Goal: Task Accomplishment & Management: Complete application form

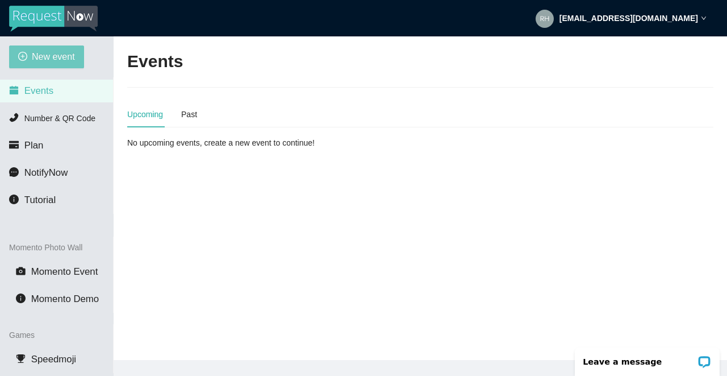
click at [48, 59] on span "New event" at bounding box center [53, 56] width 43 height 14
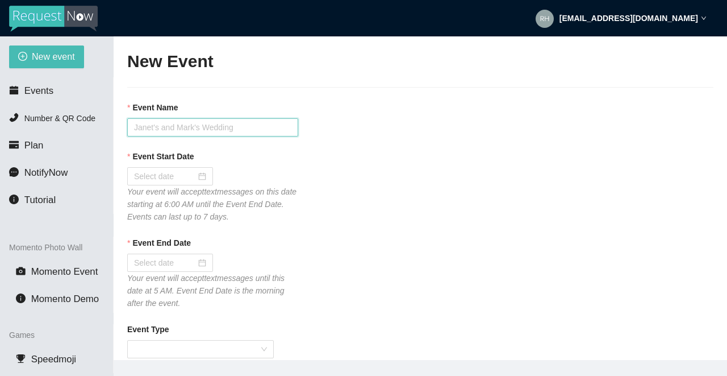
click at [151, 126] on input "Event Name" at bounding box center [212, 127] width 171 height 18
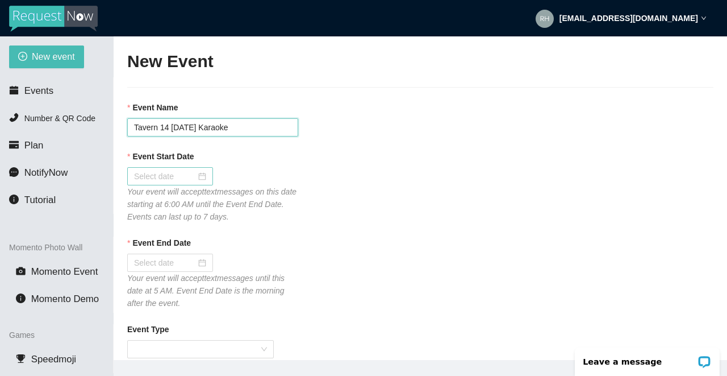
type input "Tavern 14 [DATE] Karaoke"
click at [147, 180] on input "Event Start Date" at bounding box center [165, 176] width 62 height 12
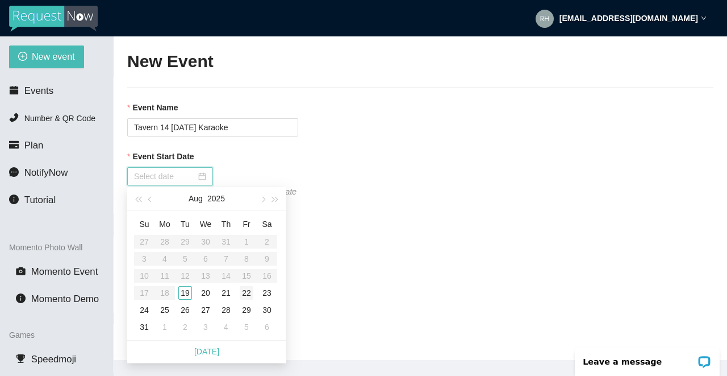
type input "[DATE]"
click at [187, 292] on div "19" at bounding box center [185, 293] width 14 height 14
type input "[DATE]"
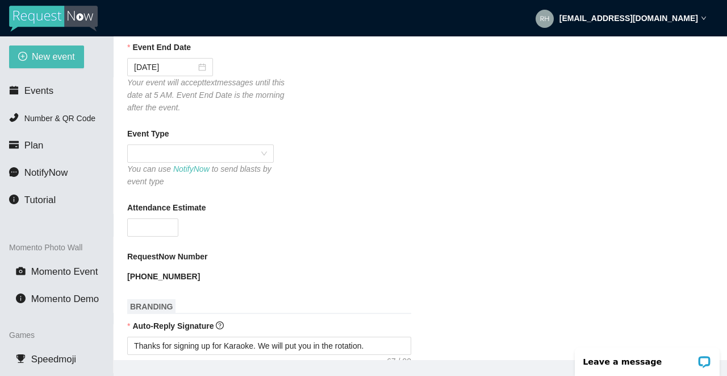
scroll to position [222, 0]
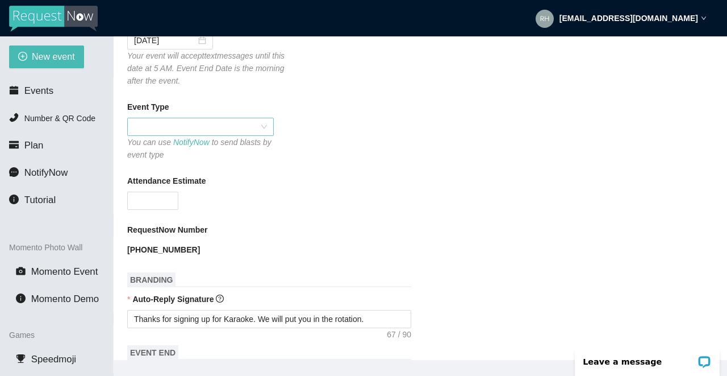
click at [156, 128] on span at bounding box center [200, 126] width 133 height 17
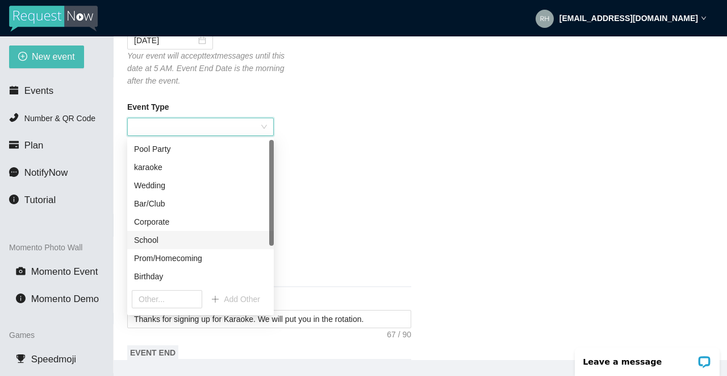
scroll to position [55, 0]
click at [153, 240] on div "Karaoke" at bounding box center [200, 240] width 133 height 12
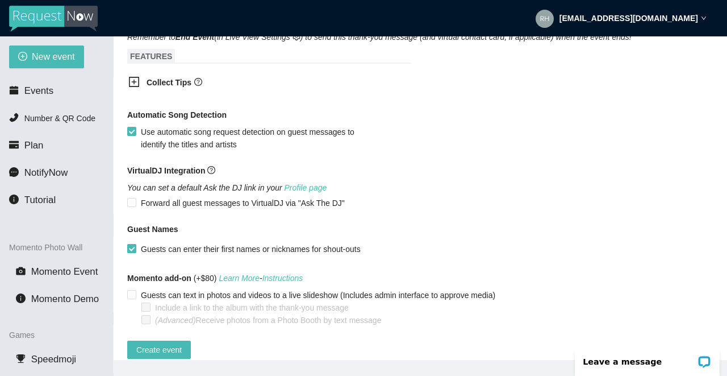
scroll to position [680, 0]
click at [134, 80] on icon "plus-square" at bounding box center [134, 80] width 5 height 5
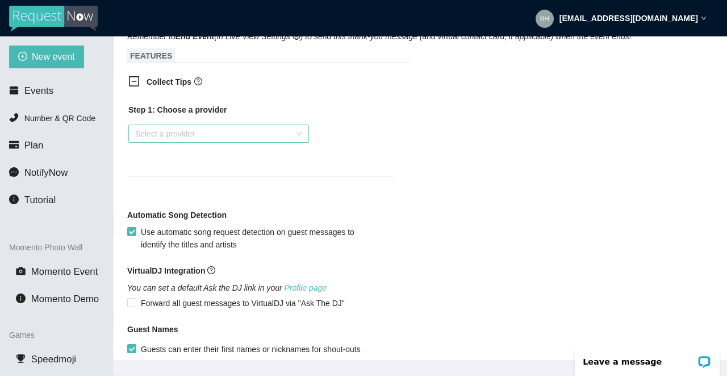
click at [151, 134] on input "search" at bounding box center [214, 133] width 159 height 17
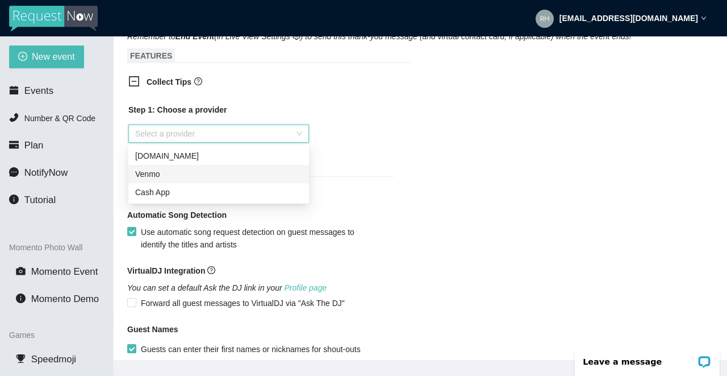
click at [145, 175] on div "Venmo" at bounding box center [218, 174] width 167 height 12
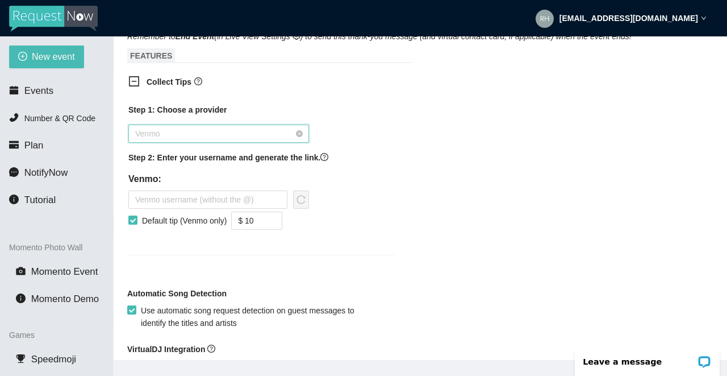
click at [177, 136] on span "Venmo" at bounding box center [218, 133] width 167 height 17
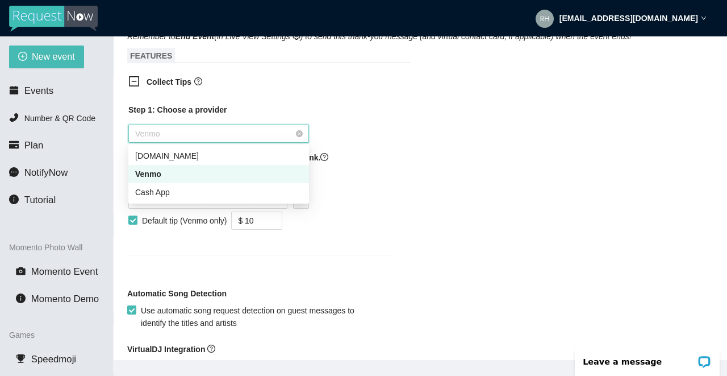
click at [177, 136] on span "Venmo" at bounding box center [218, 133] width 167 height 17
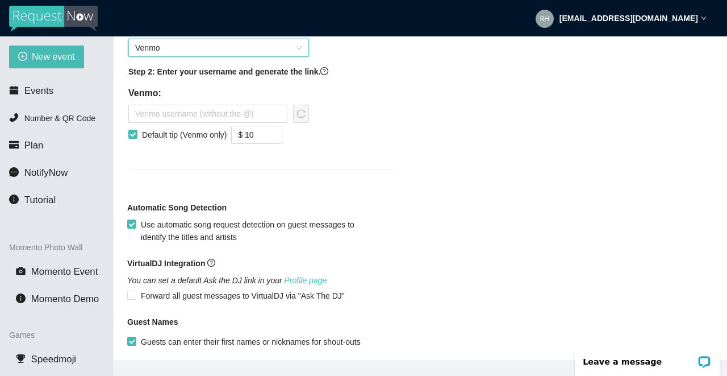
scroll to position [764, 0]
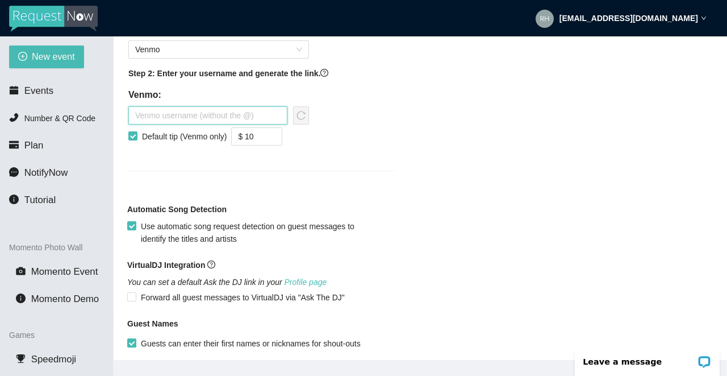
click at [149, 112] on input "text" at bounding box center [207, 115] width 159 height 18
type input "therhythmconnection"
click at [278, 141] on icon "down" at bounding box center [276, 140] width 4 height 4
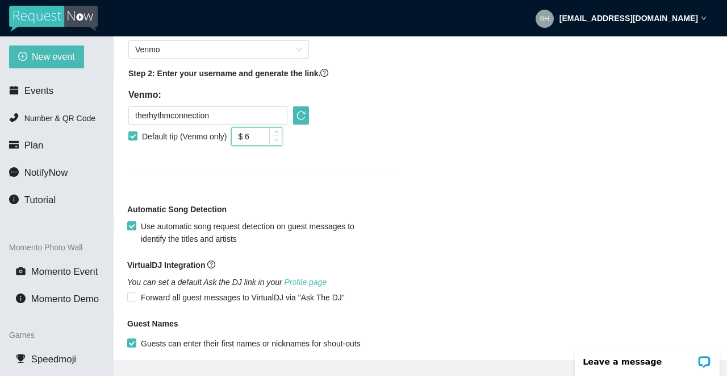
click at [278, 141] on icon "down" at bounding box center [276, 140] width 4 height 4
type input "$ 5"
click at [278, 141] on icon "down" at bounding box center [276, 140] width 4 height 4
click at [302, 114] on icon "reload" at bounding box center [301, 115] width 9 height 9
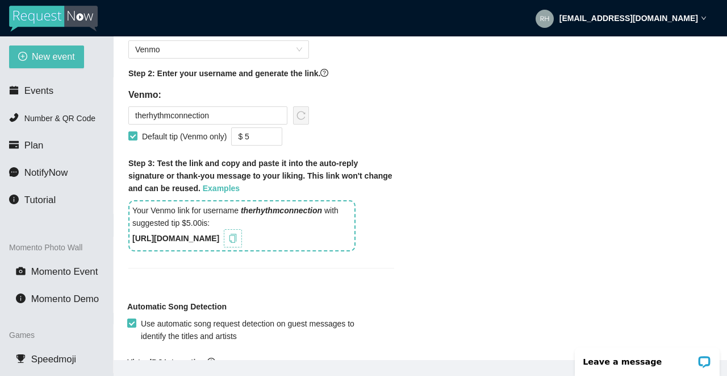
click at [237, 236] on icon "copy" at bounding box center [232, 238] width 9 height 9
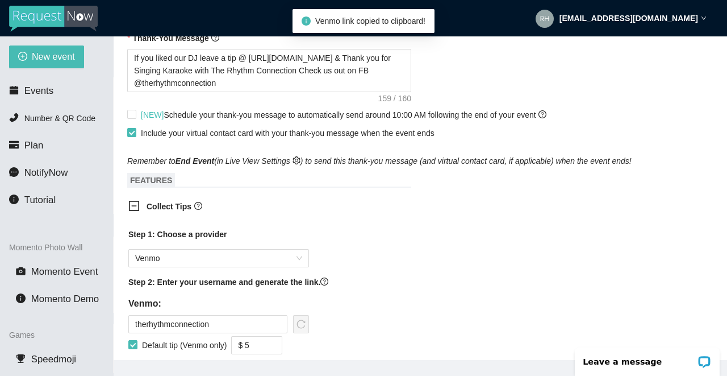
scroll to position [506, 0]
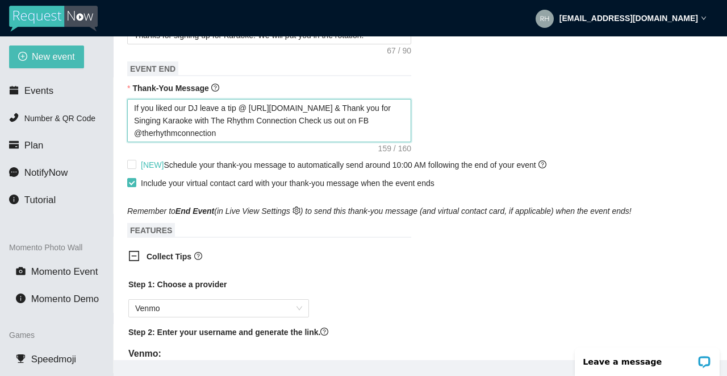
drag, startPoint x: 353, startPoint y: 106, endPoint x: 252, endPoint y: 110, distance: 101.2
click at [252, 110] on textarea "If you liked our DJ leave a tip @ [URL][DOMAIN_NAME] & Thank you for Singing Ka…" at bounding box center [269, 120] width 284 height 43
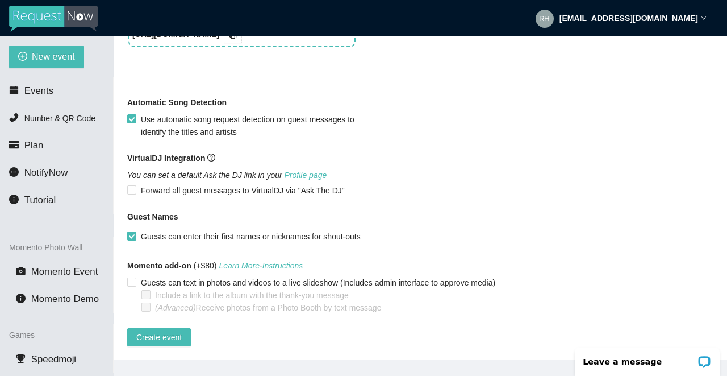
scroll to position [977, 0]
click at [169, 331] on span "Create event" at bounding box center [158, 337] width 45 height 12
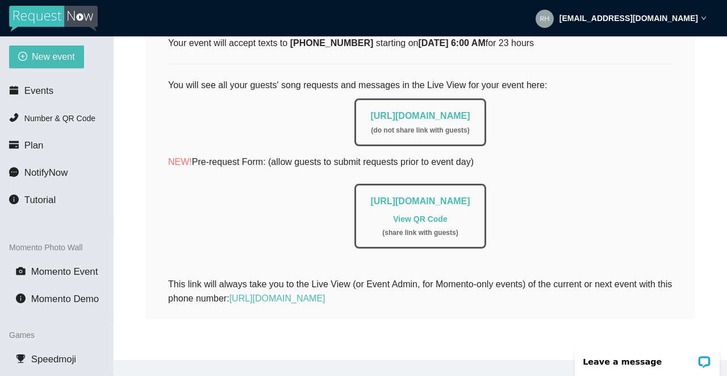
scroll to position [229, 0]
click at [37, 90] on span "Events" at bounding box center [38, 90] width 29 height 11
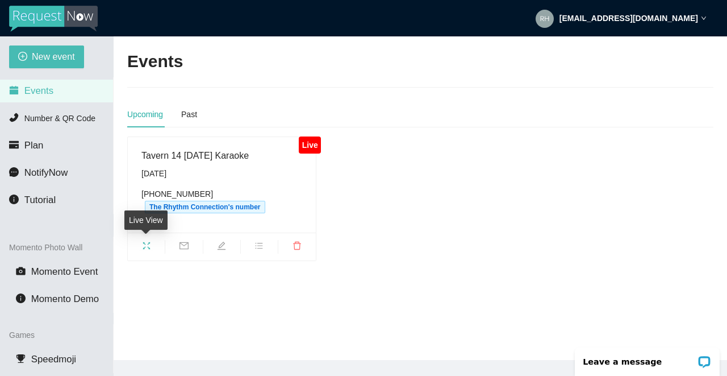
click at [148, 244] on icon "fullscreen" at bounding box center [146, 245] width 9 height 9
